Goal: Task Accomplishment & Management: Manage account settings

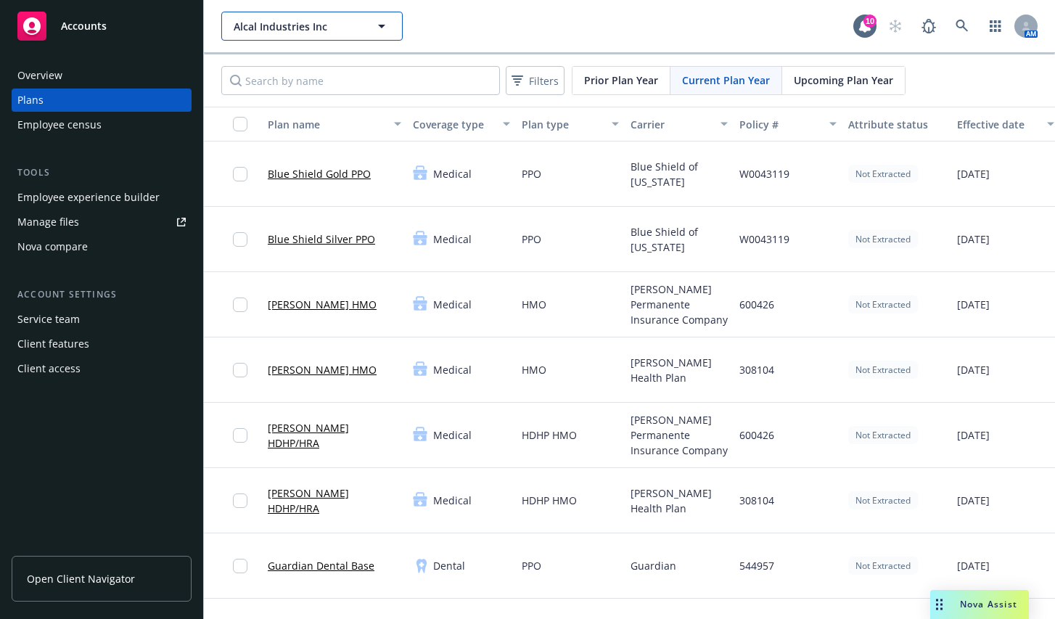
click at [249, 27] on span "Alcal Industries Inc" at bounding box center [297, 26] width 126 height 15
type input "you you need a budget"
click at [278, 27] on input "you you need a budget" at bounding box center [309, 26] width 128 height 15
click at [278, 27] on input at bounding box center [309, 26] width 128 height 15
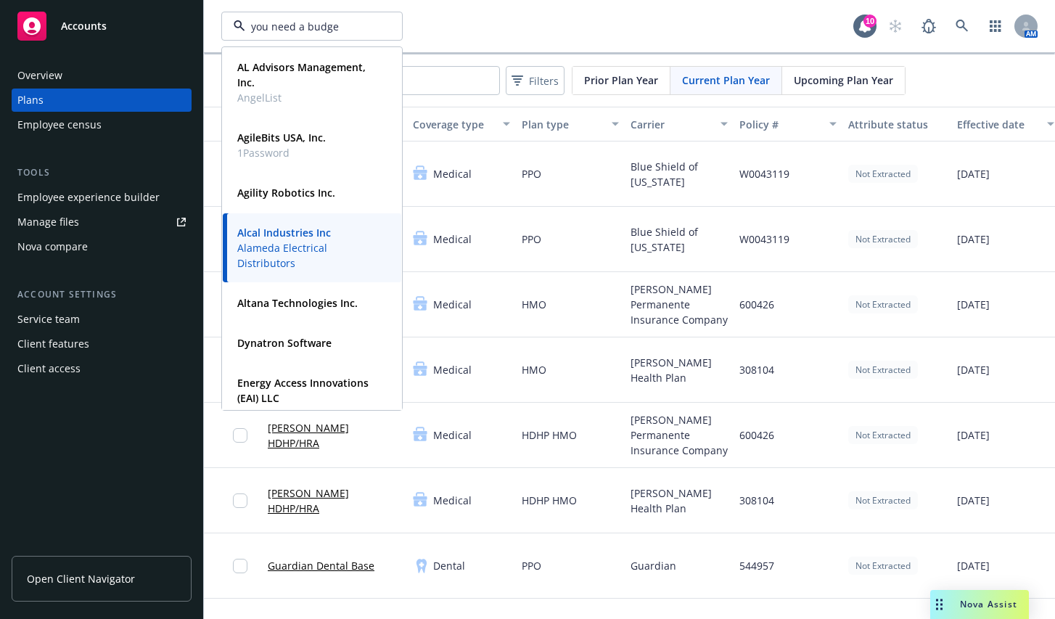
type input "you need a budget"
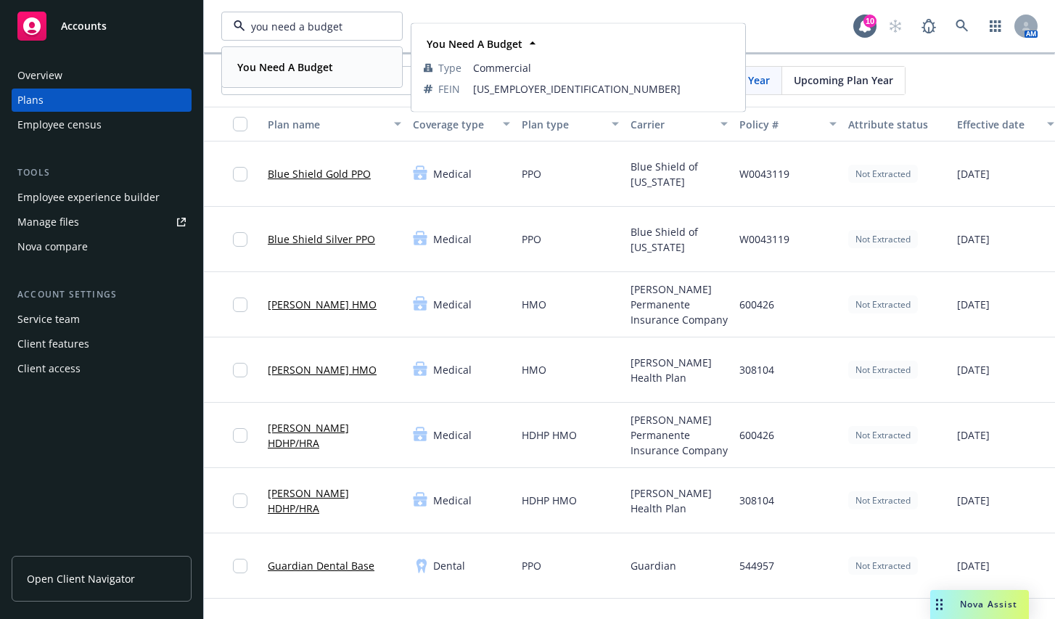
click at [273, 62] on strong "You Need A Budget" at bounding box center [285, 67] width 96 height 14
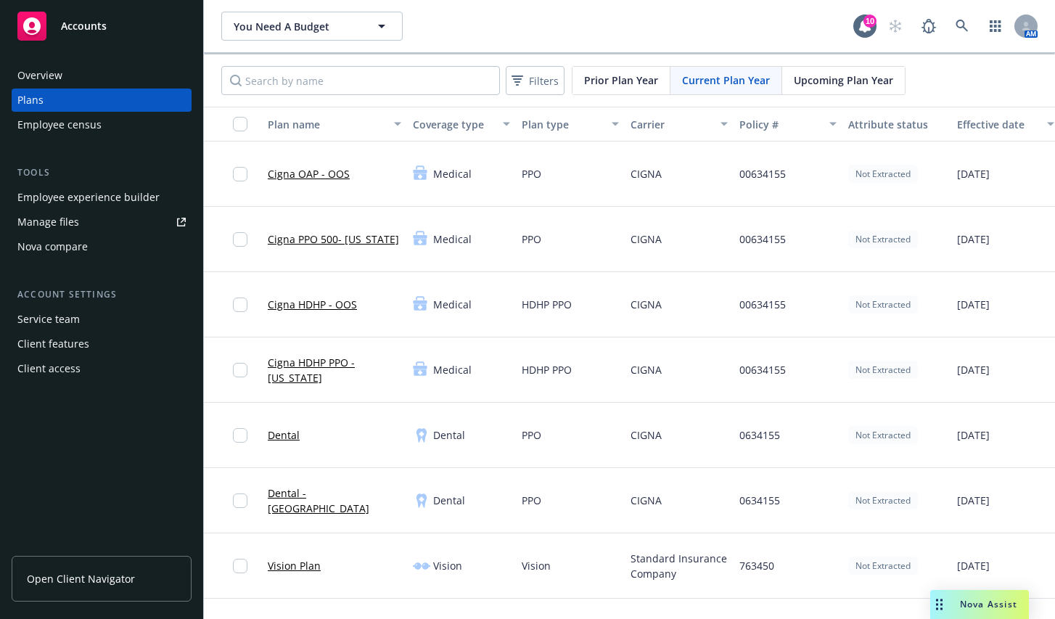
click at [112, 576] on span "Open Client Navigator" at bounding box center [81, 578] width 108 height 15
click at [91, 369] on div "Client access" at bounding box center [101, 368] width 168 height 23
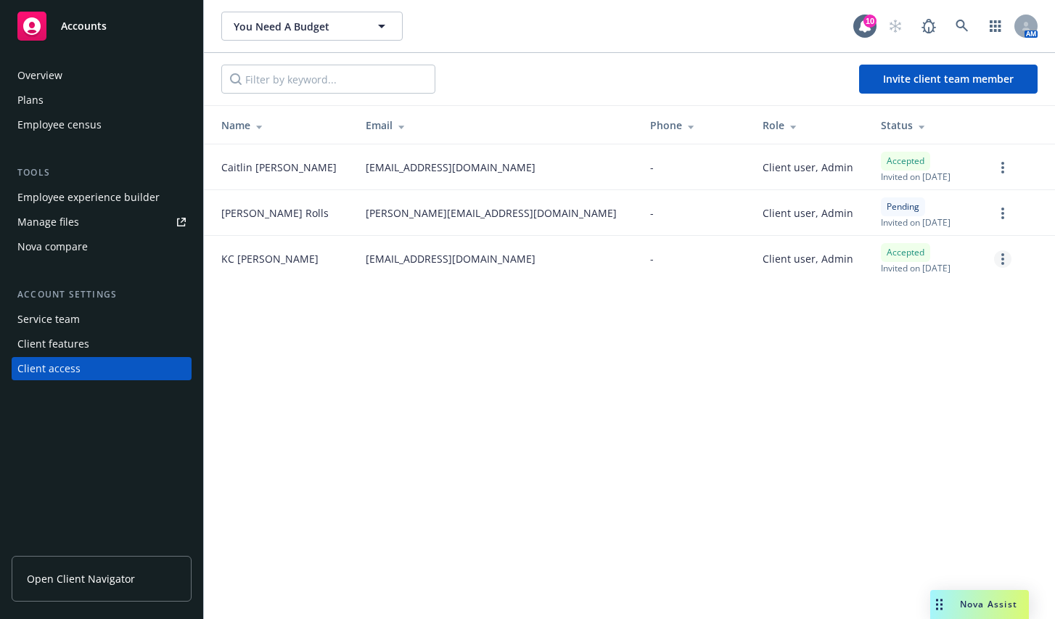
click at [1004, 261] on link "more" at bounding box center [1002, 258] width 17 height 17
click at [916, 384] on link "Remove team member" at bounding box center [926, 388] width 169 height 29
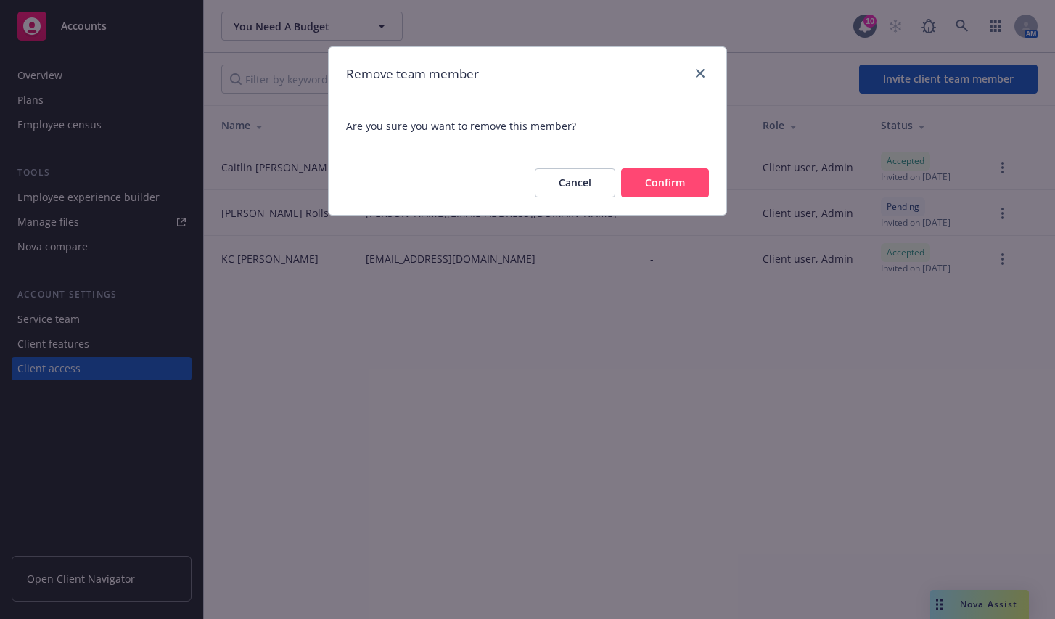
click at [666, 187] on button "Confirm" at bounding box center [665, 182] width 88 height 29
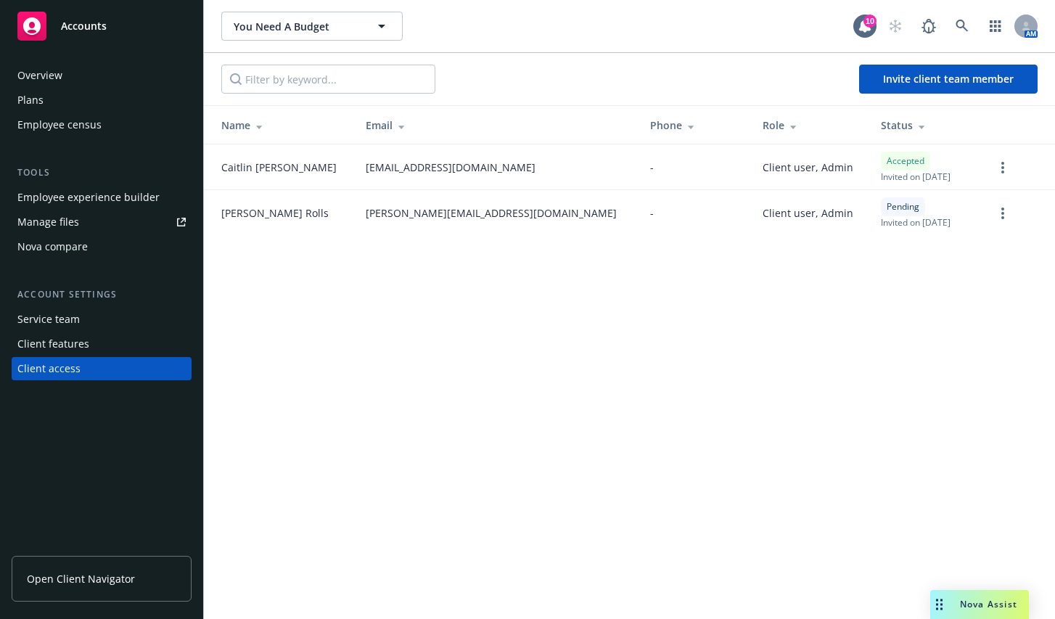
click at [460, 325] on div "You Need A Budget You Need A Budget 10 AM Invite client team member Name Email …" at bounding box center [629, 309] width 851 height 619
click at [897, 78] on span "Invite client team member" at bounding box center [948, 79] width 131 height 14
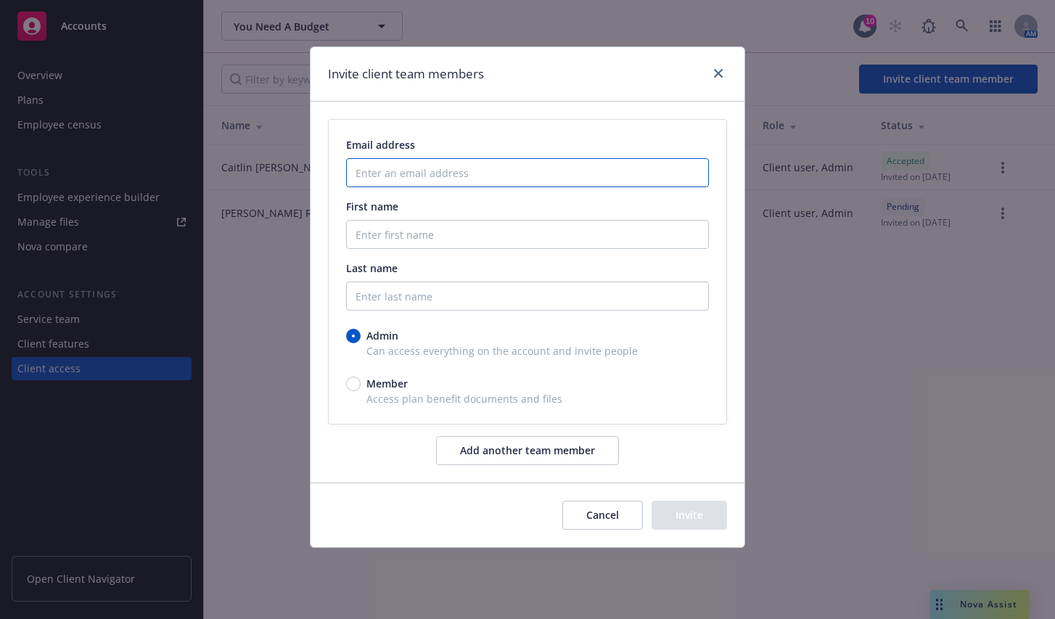
click at [421, 179] on input "Enter an email address" at bounding box center [527, 172] width 363 height 29
paste input "[EMAIL_ADDRESS][DOMAIN_NAME]"
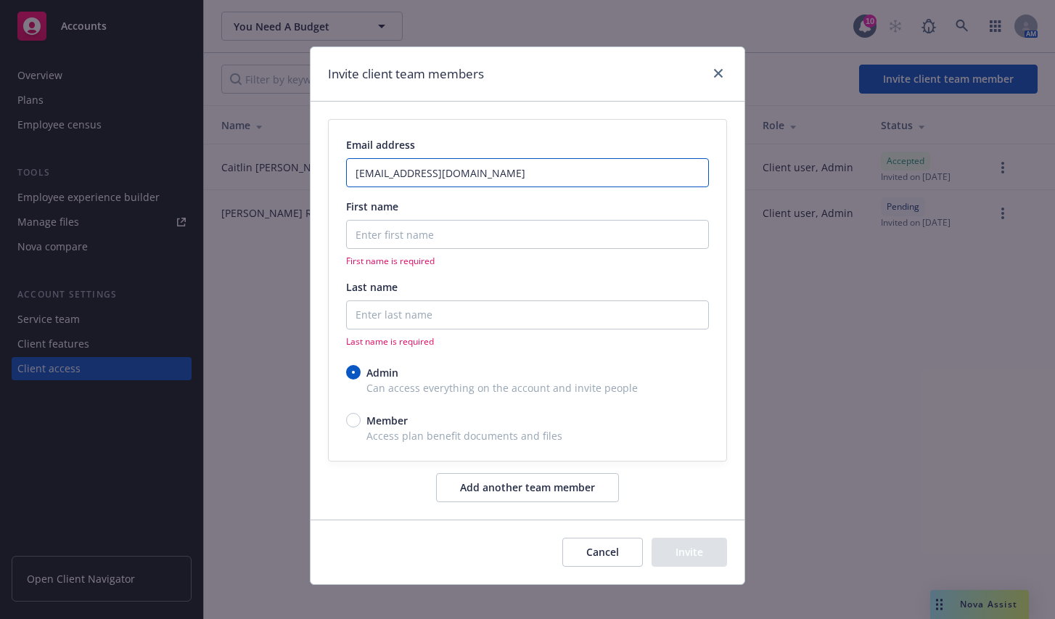
type input "[EMAIL_ADDRESS][DOMAIN_NAME]"
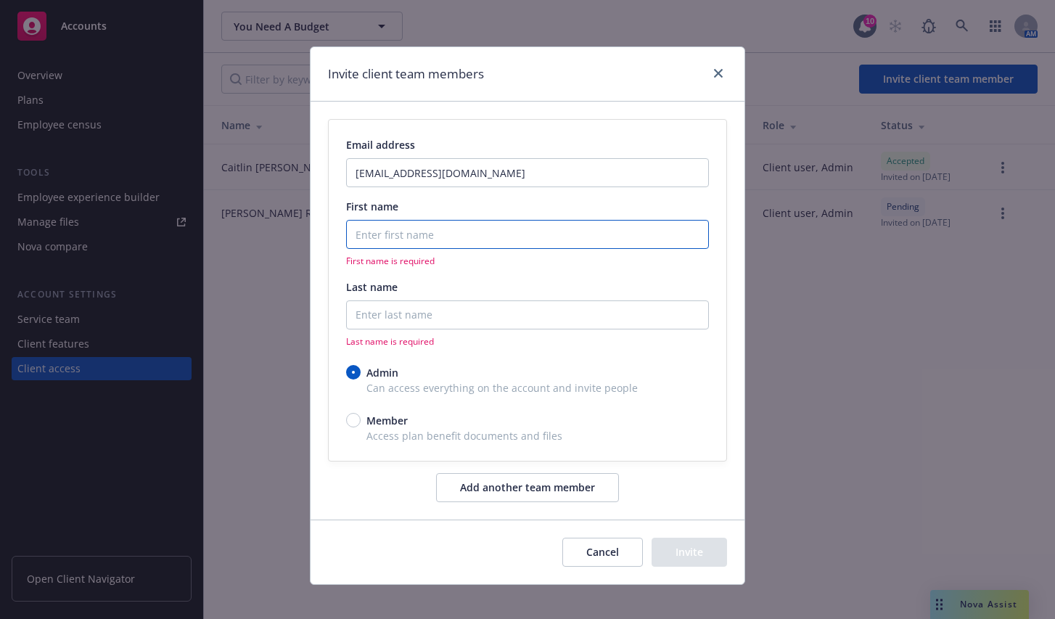
click at [409, 226] on input "First name" at bounding box center [527, 234] width 363 height 29
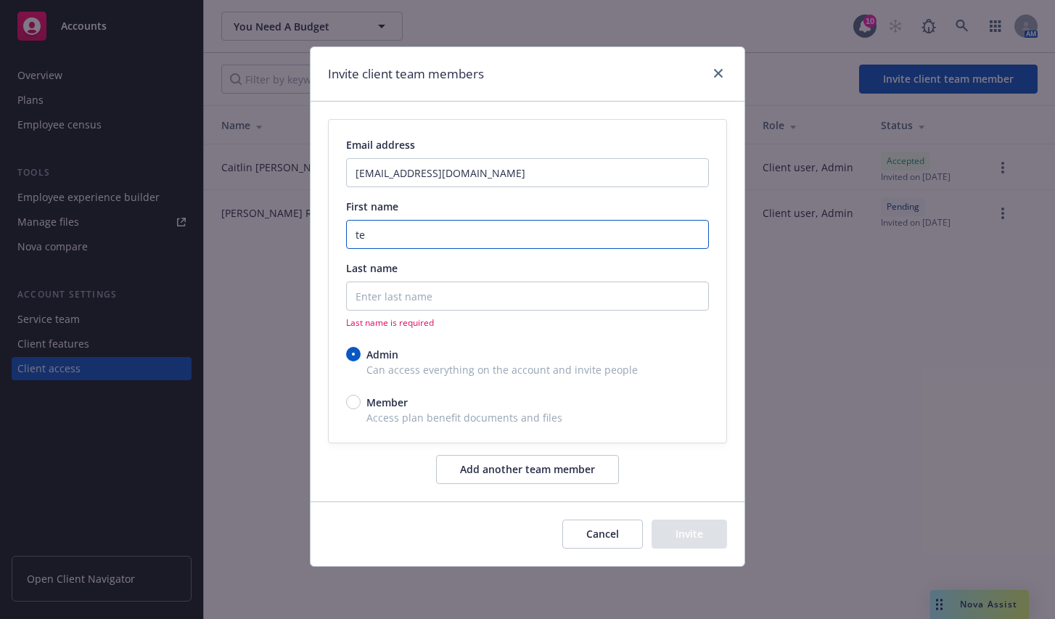
type input "t"
type input "Terra"
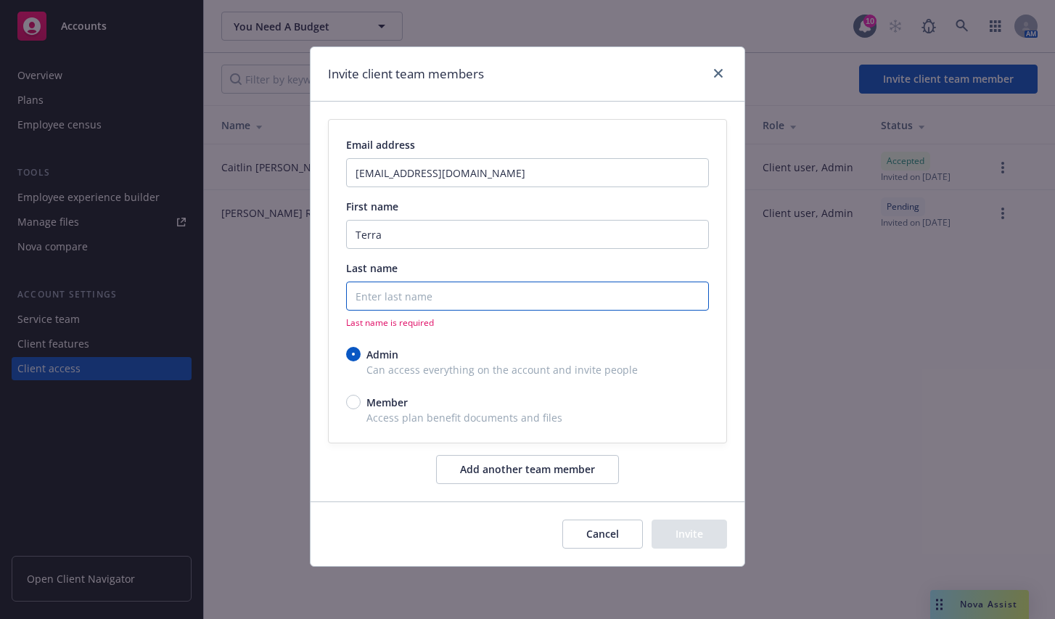
click at [373, 298] on input "Last name" at bounding box center [527, 296] width 363 height 29
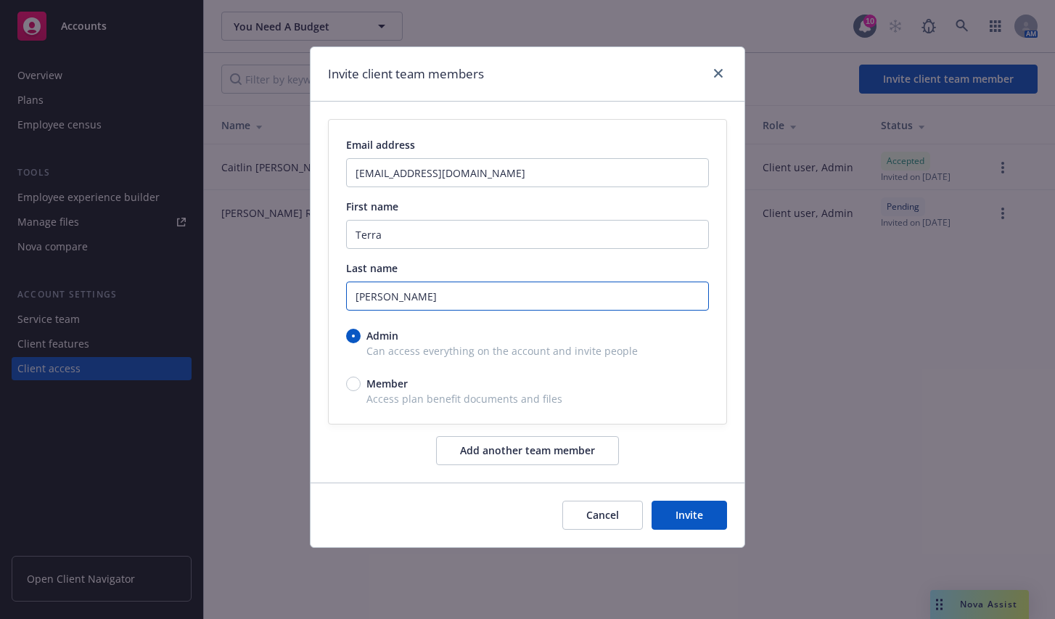
type input "[PERSON_NAME]"
click at [711, 514] on button "Invite" at bounding box center [689, 515] width 75 height 29
